Goal: Check status: Check status

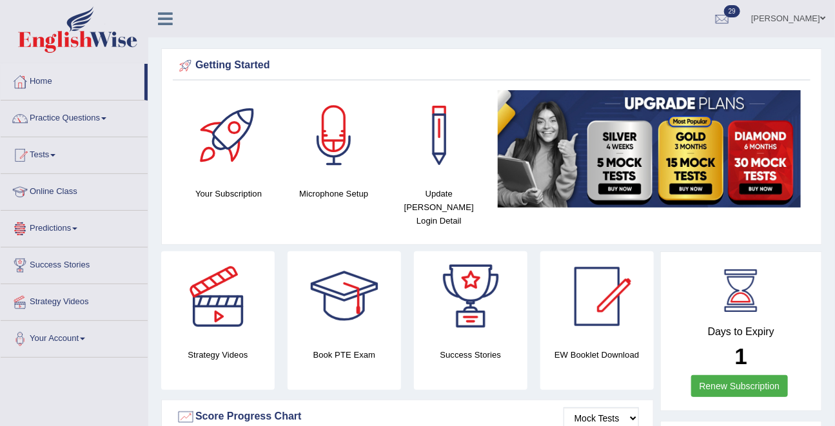
click at [49, 163] on link "Tests" at bounding box center [74, 153] width 147 height 32
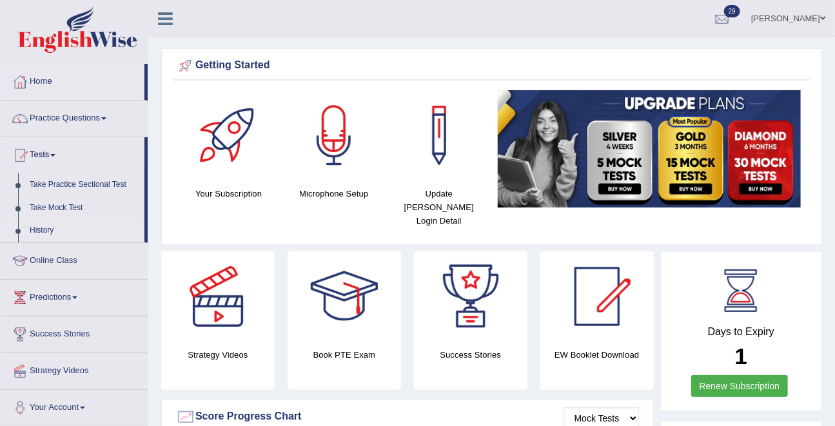
click at [50, 226] on link "History" at bounding box center [84, 230] width 121 height 23
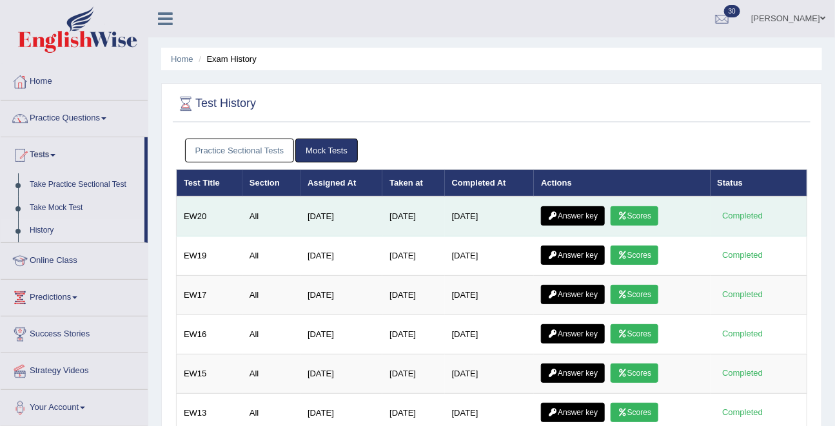
click at [651, 217] on link "Scores" at bounding box center [634, 215] width 48 height 19
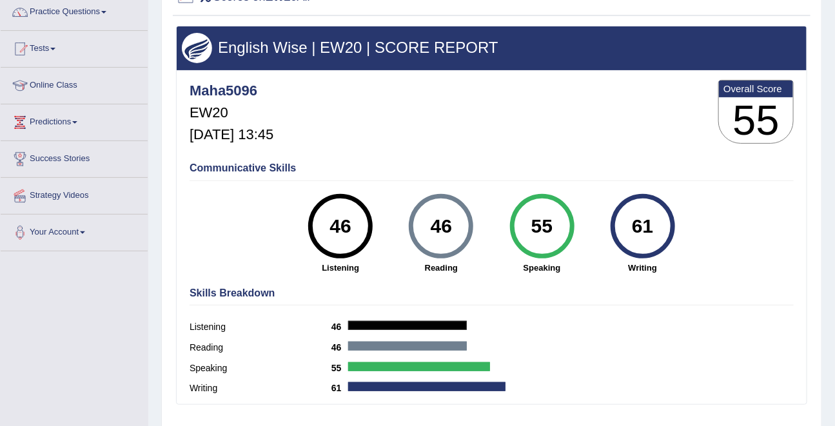
scroll to position [104, 0]
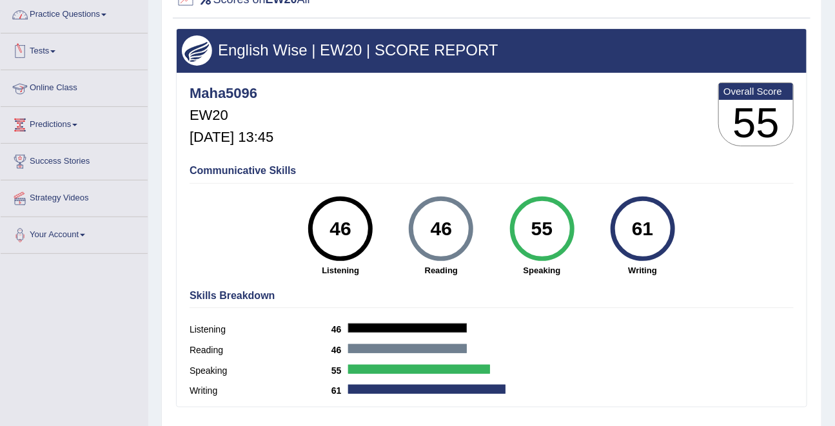
click at [52, 15] on link "Practice Questions" at bounding box center [74, 13] width 147 height 32
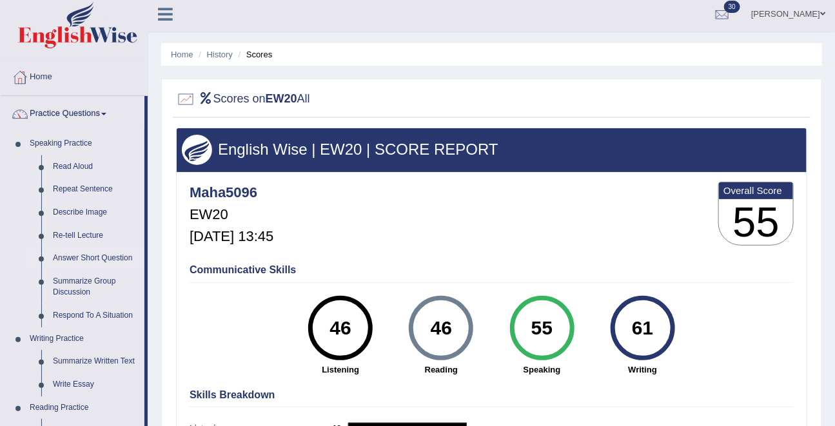
scroll to position [0, 0]
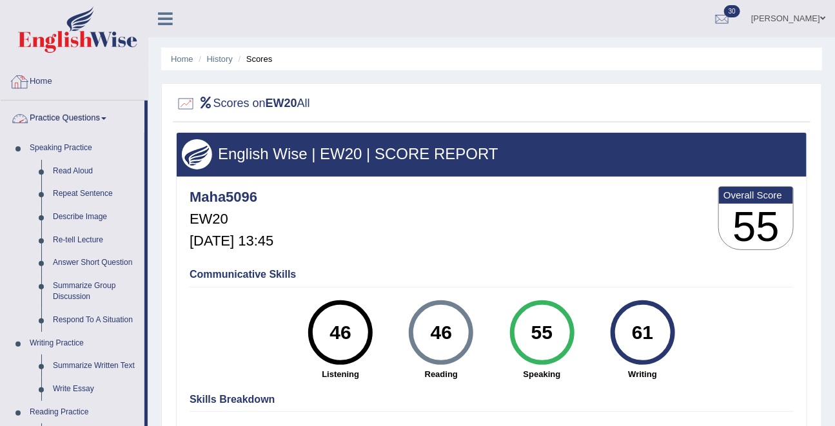
click at [46, 83] on link "Home" at bounding box center [74, 80] width 147 height 32
